Goal: Task Accomplishment & Management: Manage account settings

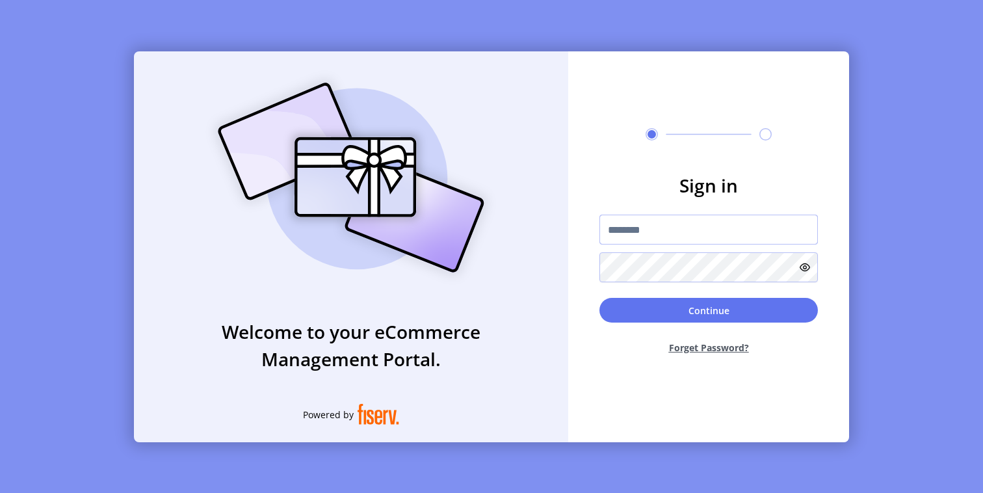
click at [712, 230] on input "text" at bounding box center [708, 230] width 218 height 30
type input "**********"
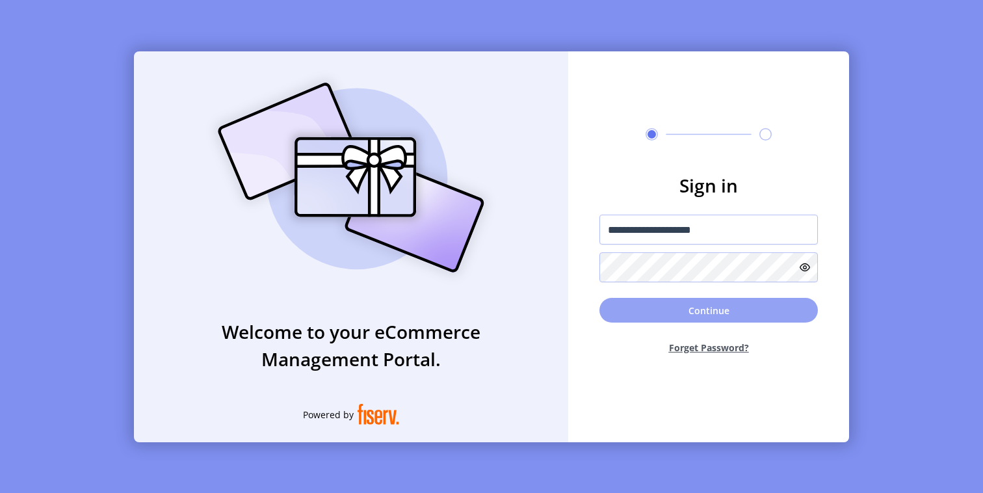
click at [707, 310] on button "Continue" at bounding box center [708, 310] width 218 height 25
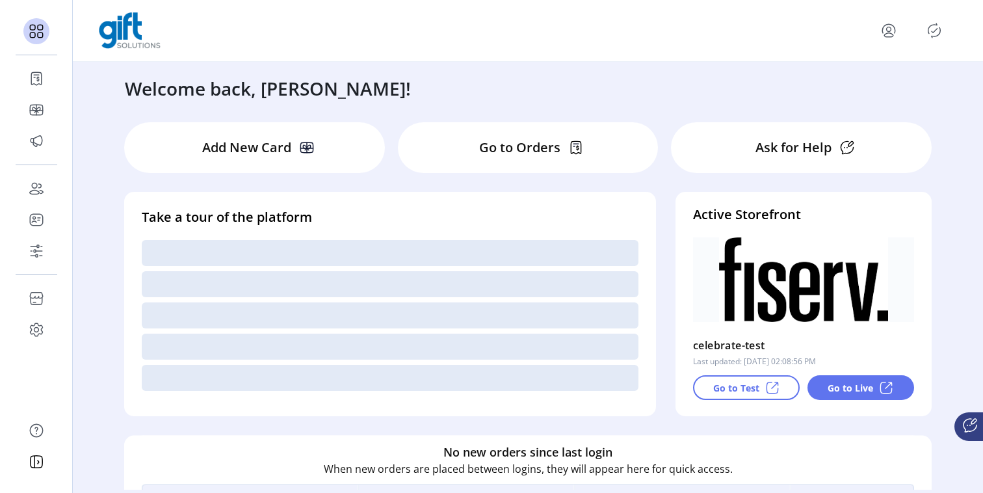
click at [931, 33] on icon "Publisher Panel" at bounding box center [934, 30] width 21 height 21
